Goal: Information Seeking & Learning: Learn about a topic

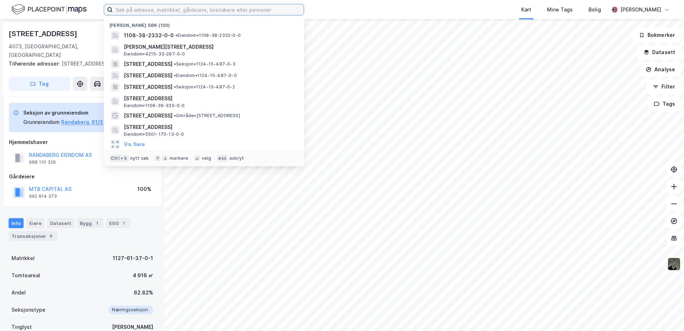
click at [170, 9] on input at bounding box center [208, 9] width 191 height 11
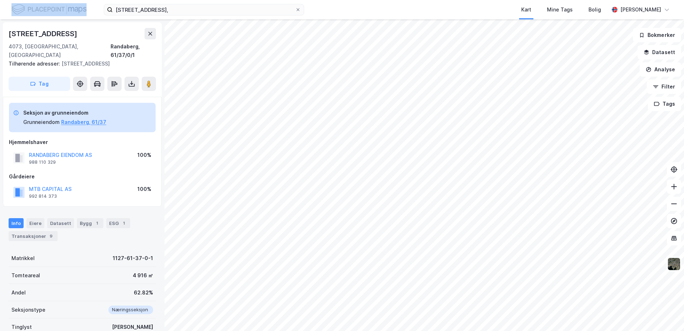
drag, startPoint x: 167, startPoint y: 15, endPoint x: 50, endPoint y: 11, distance: 117.0
click at [50, 11] on div "[STREET_ADDRESS], Kart Mine Tags Bolig [PERSON_NAME]" at bounding box center [342, 9] width 684 height 19
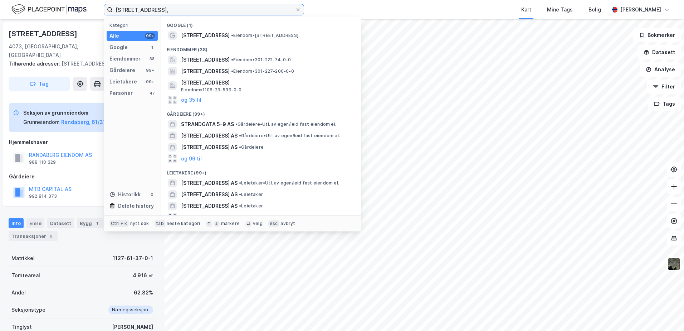
drag, startPoint x: 158, startPoint y: 10, endPoint x: 23, endPoint y: 14, distance: 135.3
click at [23, 14] on div "[STREET_ADDRESS], Kategori Alle 99+ Google 1 Eiendommer 38 Gårdeiere 99+ Leieta…" at bounding box center [342, 9] width 684 height 19
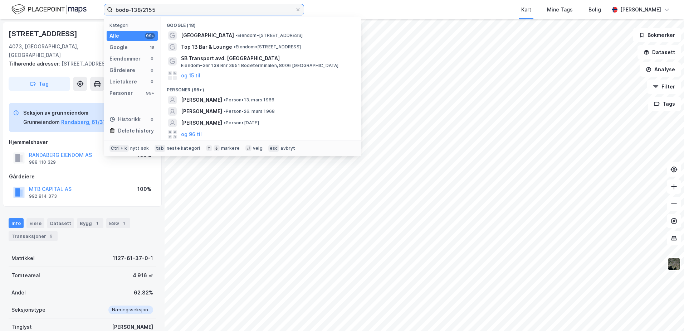
type input "bodø-138/2155"
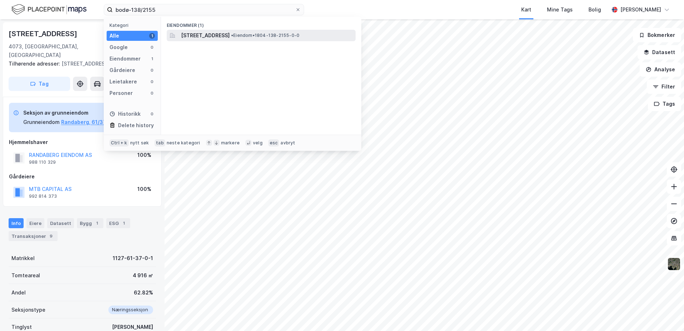
click at [195, 36] on span "[STREET_ADDRESS]" at bounding box center [205, 35] width 49 height 9
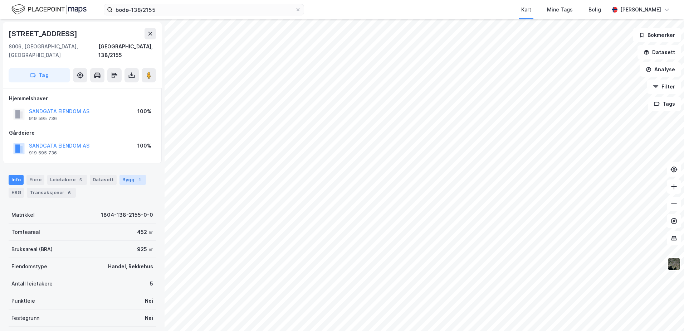
click at [131, 175] on div "Bygg 1" at bounding box center [132, 180] width 26 height 10
